Goal: Task Accomplishment & Management: Use online tool/utility

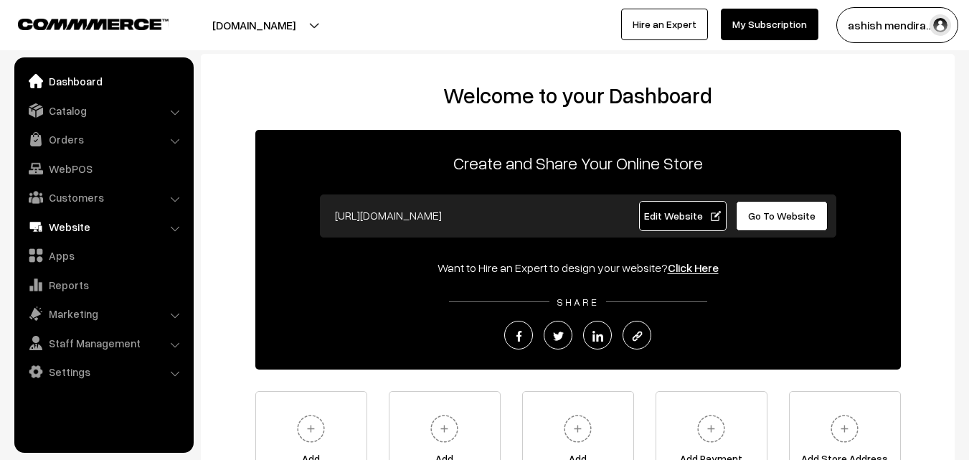
click at [67, 215] on link "Website" at bounding box center [103, 227] width 171 height 26
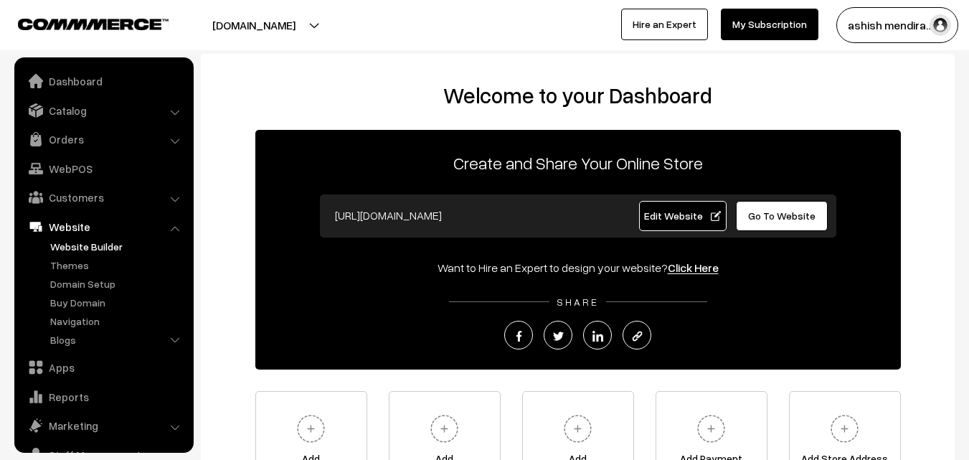
click at [70, 243] on link "Website Builder" at bounding box center [118, 246] width 142 height 15
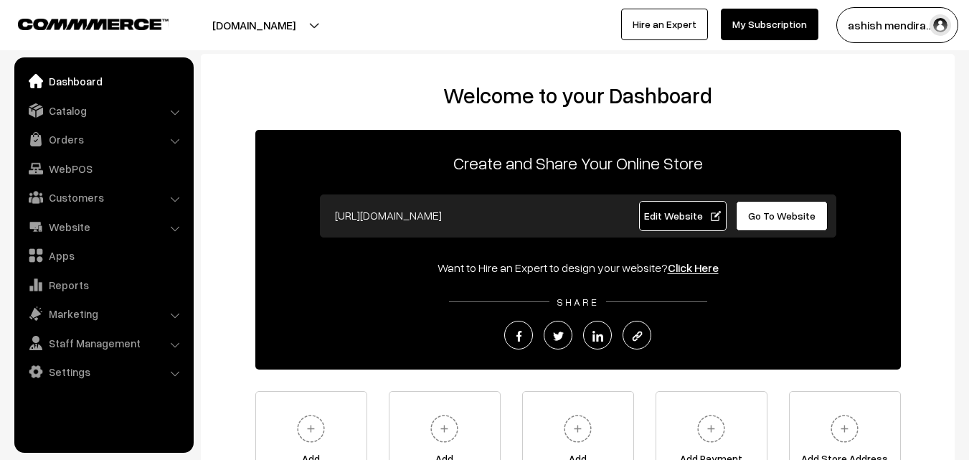
click at [670, 213] on span "Edit Website" at bounding box center [682, 216] width 77 height 12
click at [669, 210] on span "Edit Website" at bounding box center [682, 216] width 77 height 12
click at [67, 219] on link "Website" at bounding box center [103, 227] width 171 height 26
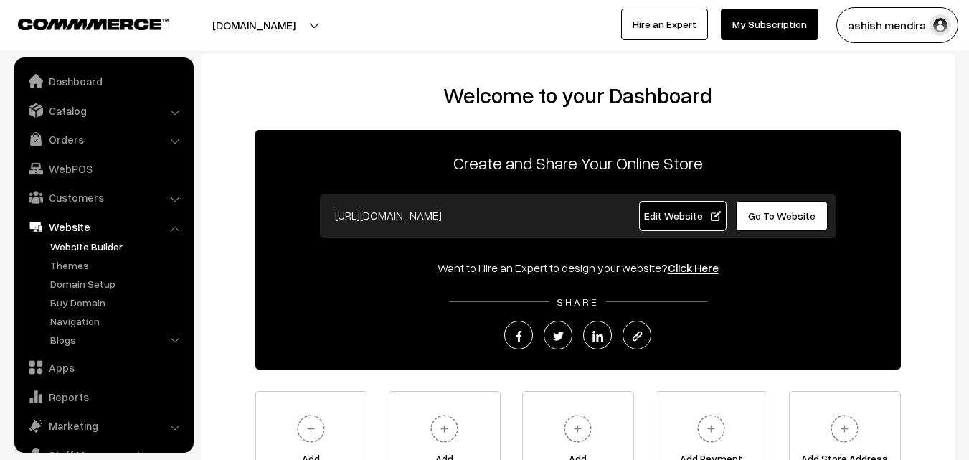
click at [70, 244] on link "Website Builder" at bounding box center [118, 246] width 142 height 15
